Goal: Obtain resource: Obtain resource

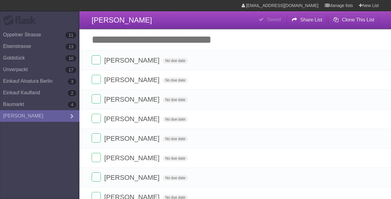
scroll to position [1, 0]
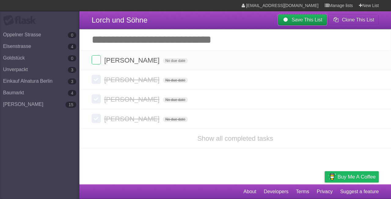
click at [297, 21] on b "Save This List" at bounding box center [307, 19] width 31 height 5
